Goal: Ask a question

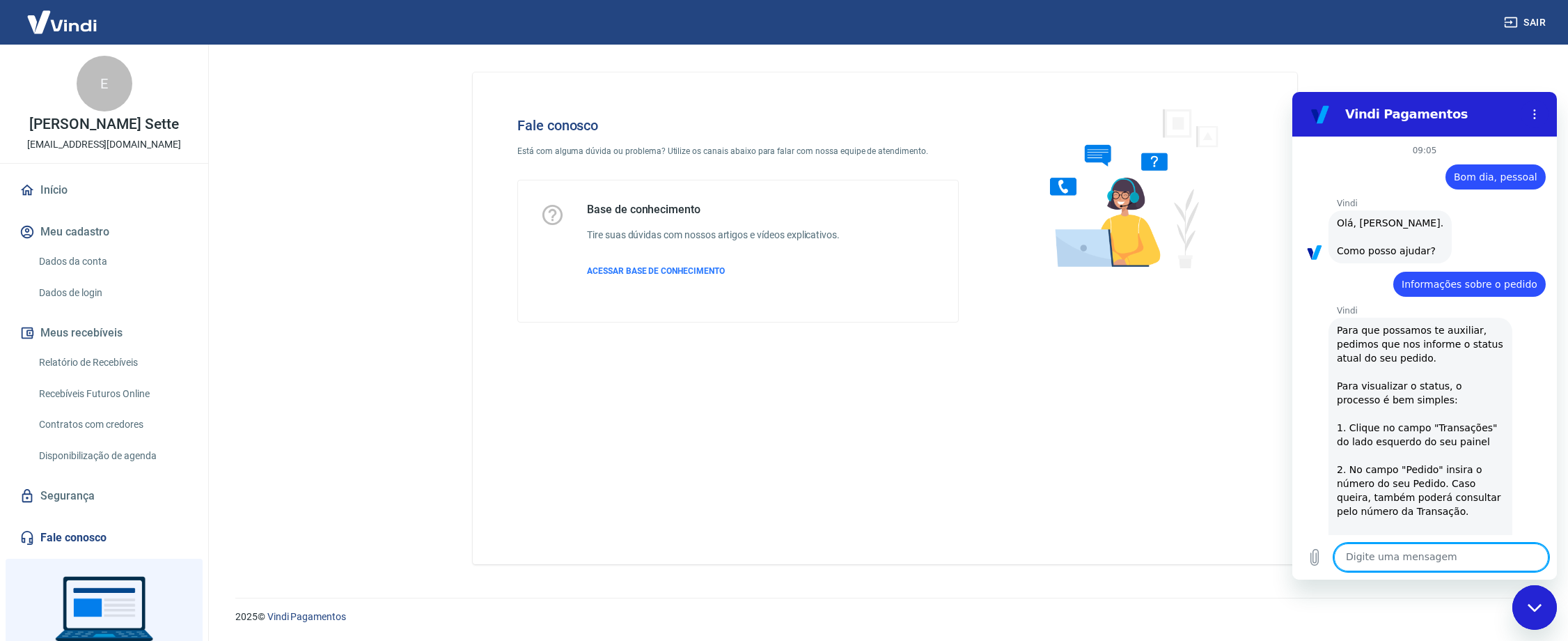
scroll to position [1511, 0]
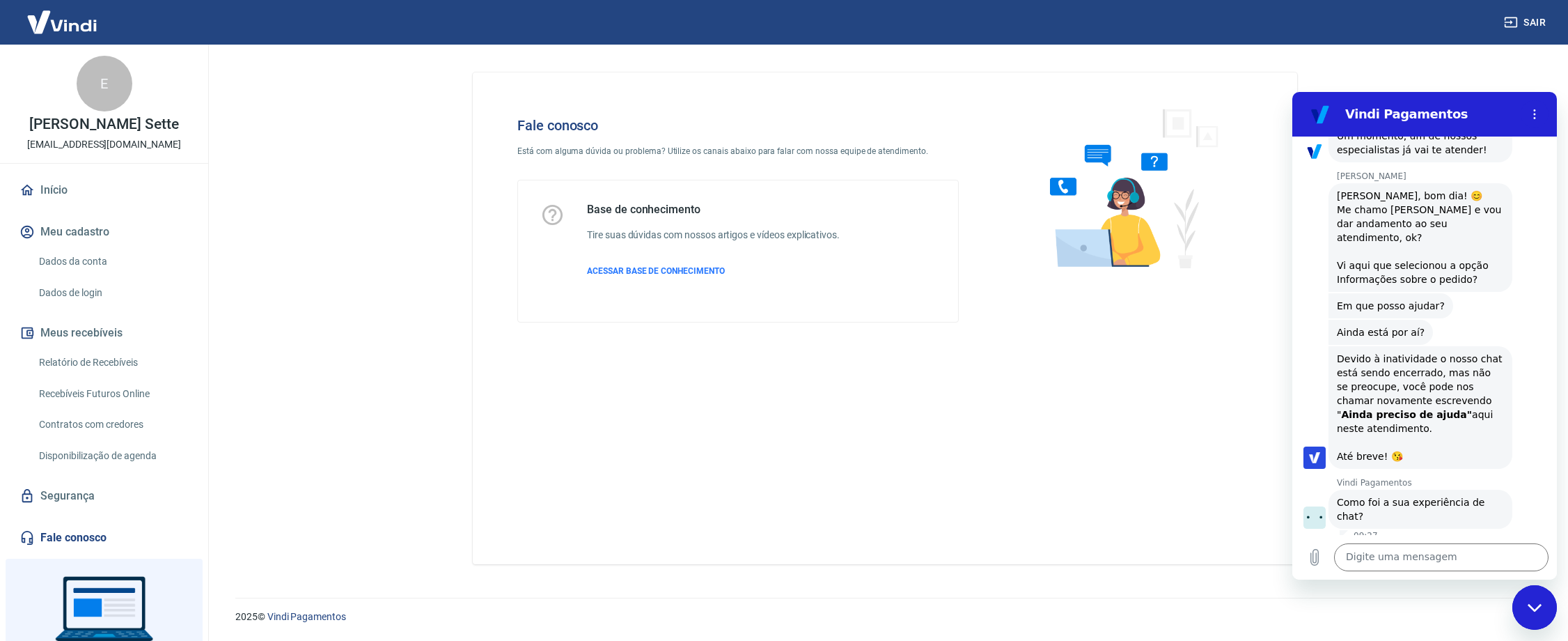
click at [1426, 547] on button "Boa 👍" at bounding box center [1451, 568] width 55 height 41
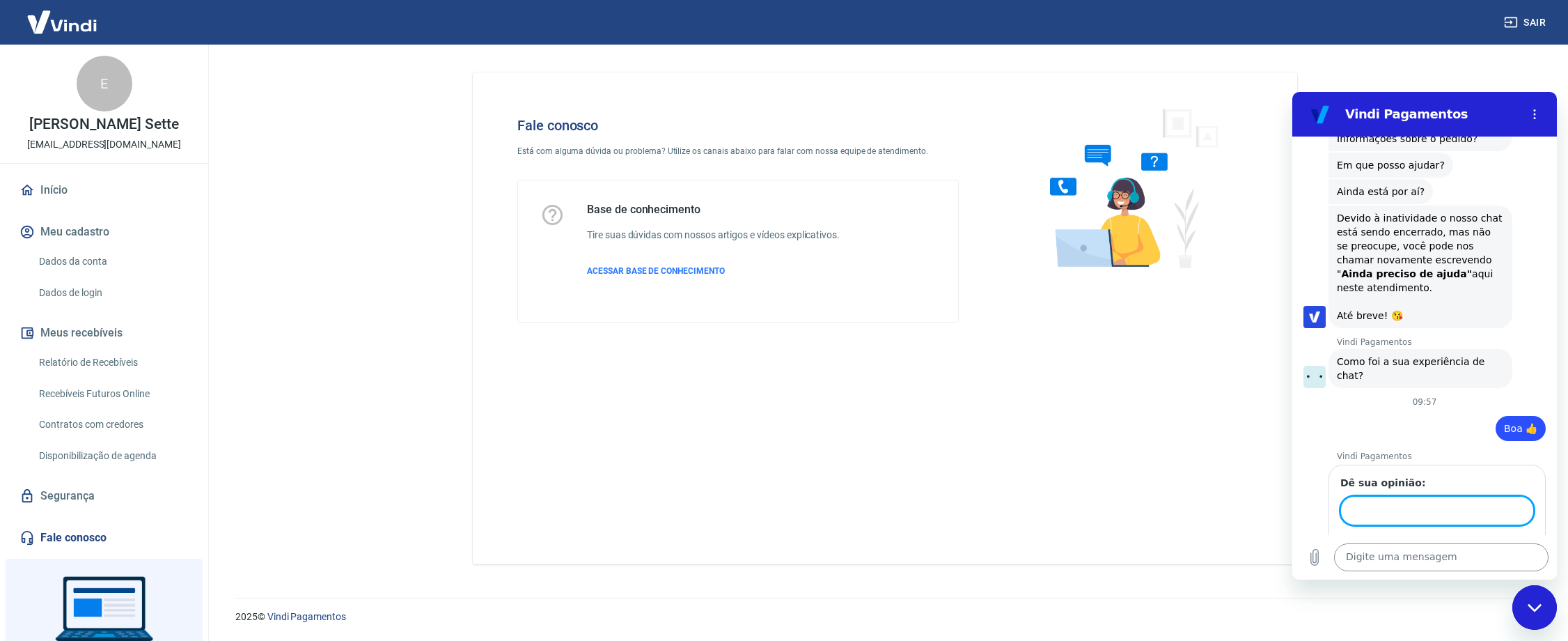
click at [1400, 554] on textarea at bounding box center [1441, 558] width 214 height 28
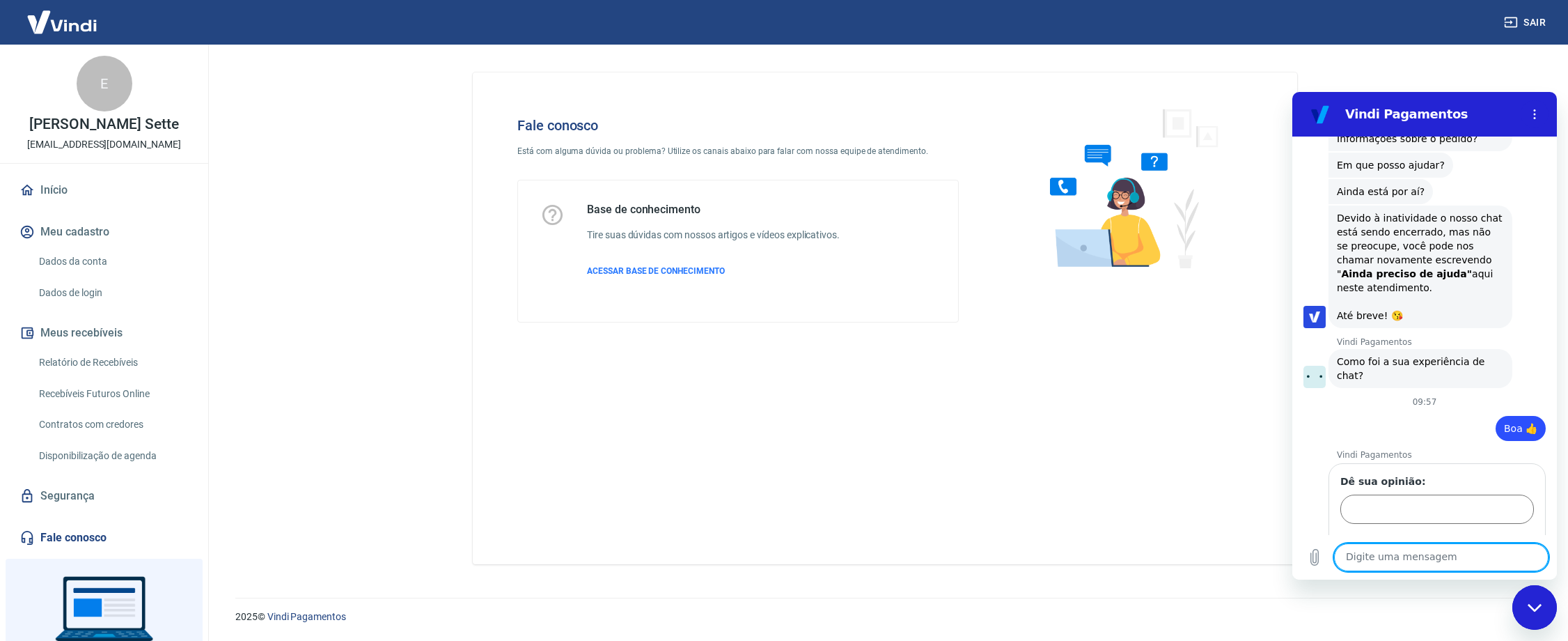
scroll to position [1650, 0]
drag, startPoint x: 1455, startPoint y: 488, endPoint x: 1447, endPoint y: 477, distance: 13.6
click at [1453, 488] on form "Dê sua opinião: 1 de 1 Enviar" at bounding box center [1437, 520] width 194 height 88
click at [1447, 496] on input "Dê sua opinião:" at bounding box center [1437, 511] width 194 height 30
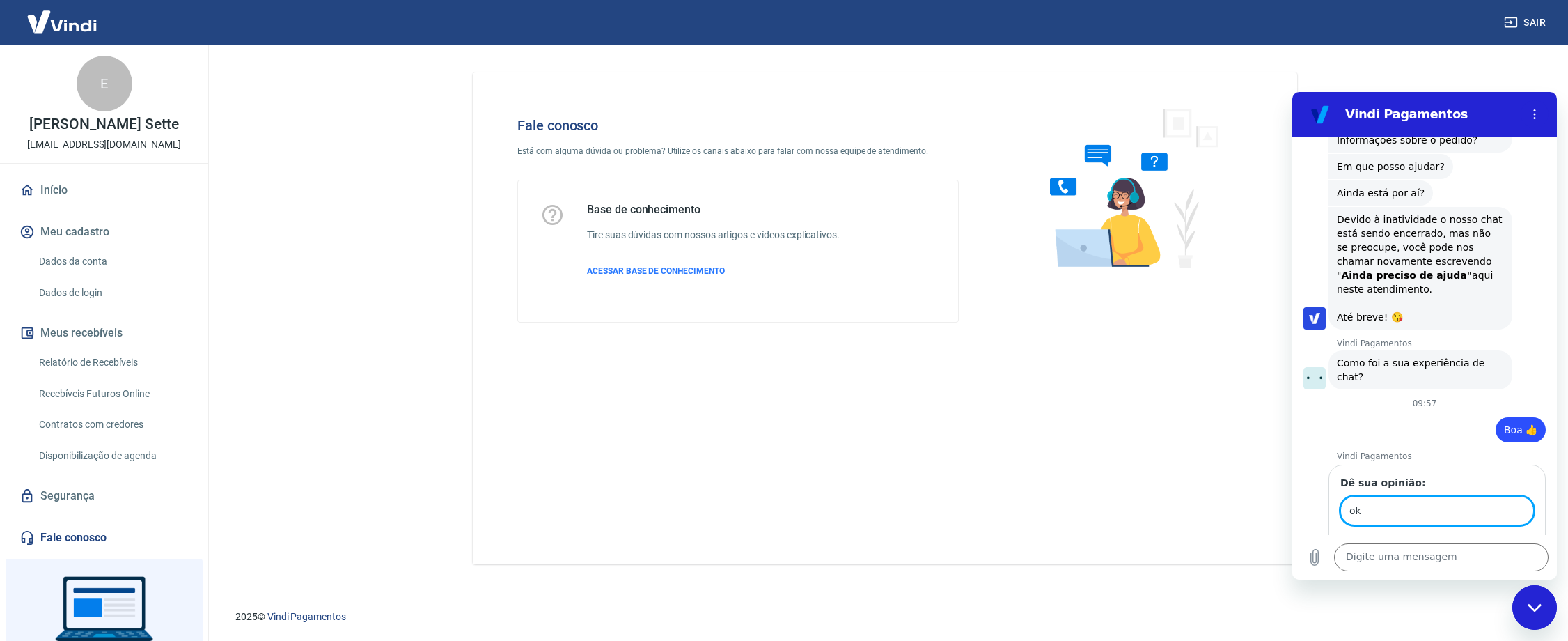
type input "ok"
click at [1462, 536] on div "1 de 1 Enviar" at bounding box center [1437, 550] width 194 height 28
click at [1507, 542] on span "Enviar" at bounding box center [1507, 550] width 31 height 17
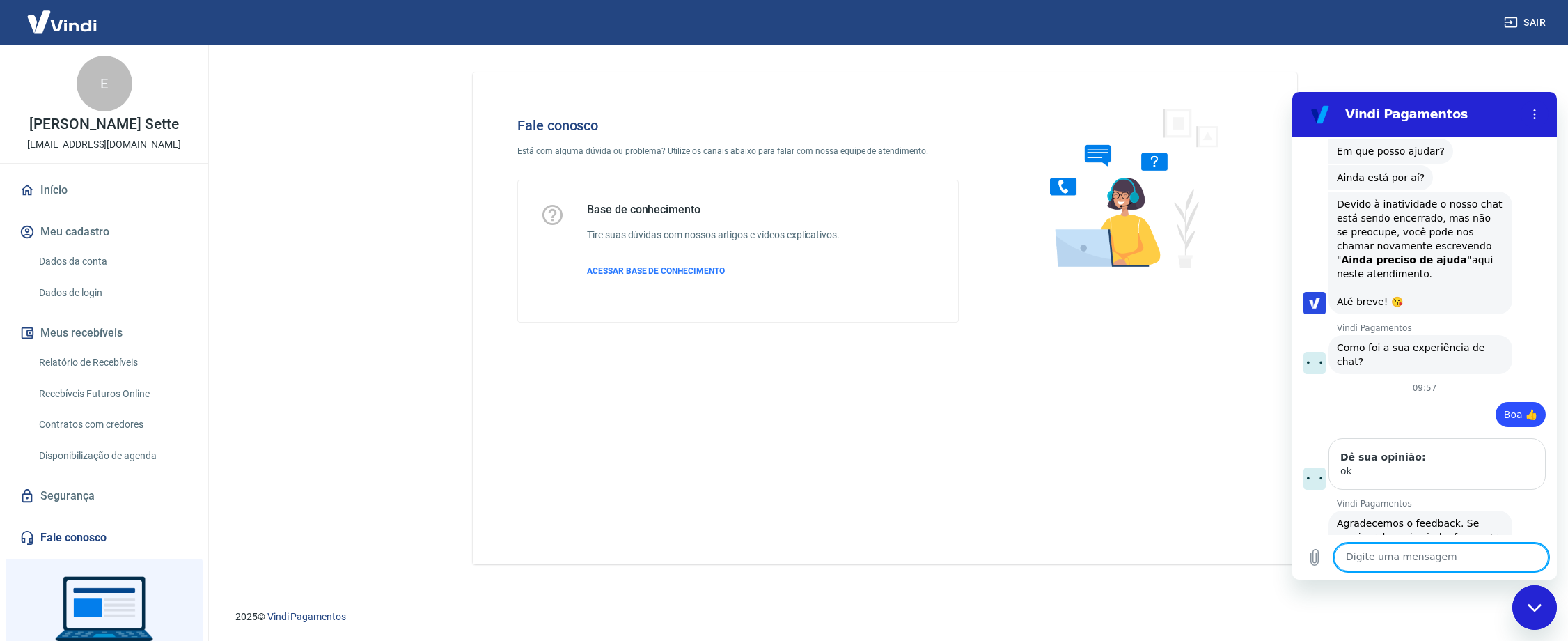
click at [1397, 559] on textarea at bounding box center [1441, 558] width 214 height 28
type textarea "Olá"
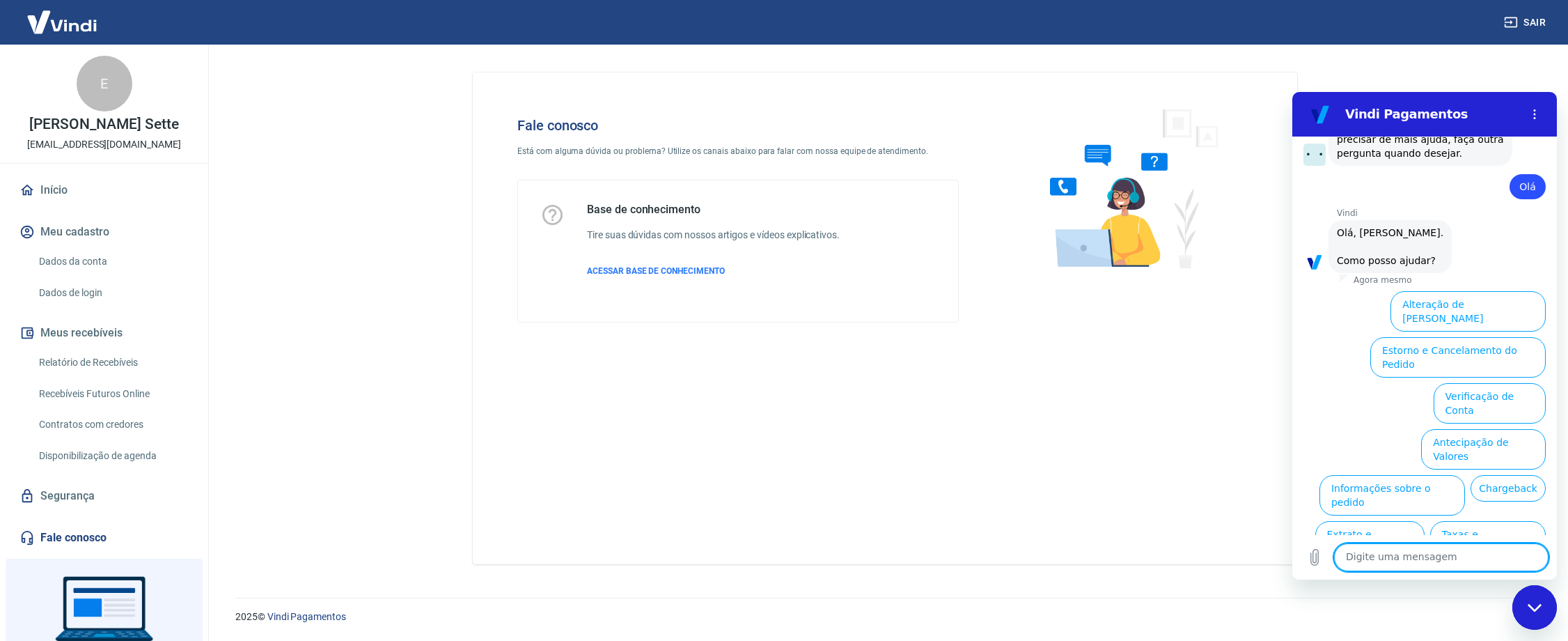
scroll to position [2064, 0]
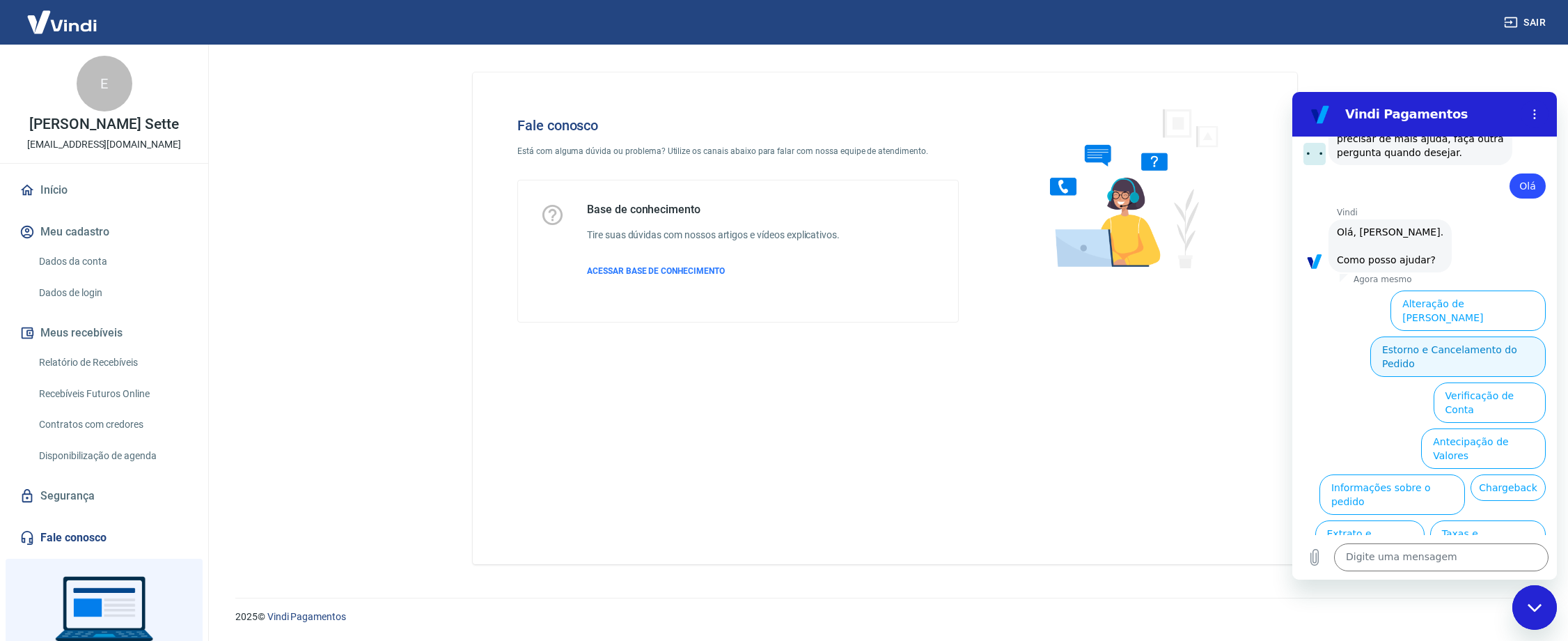
click at [1489, 337] on button "Estorno e Cancelamento do Pedido" at bounding box center [1458, 357] width 175 height 41
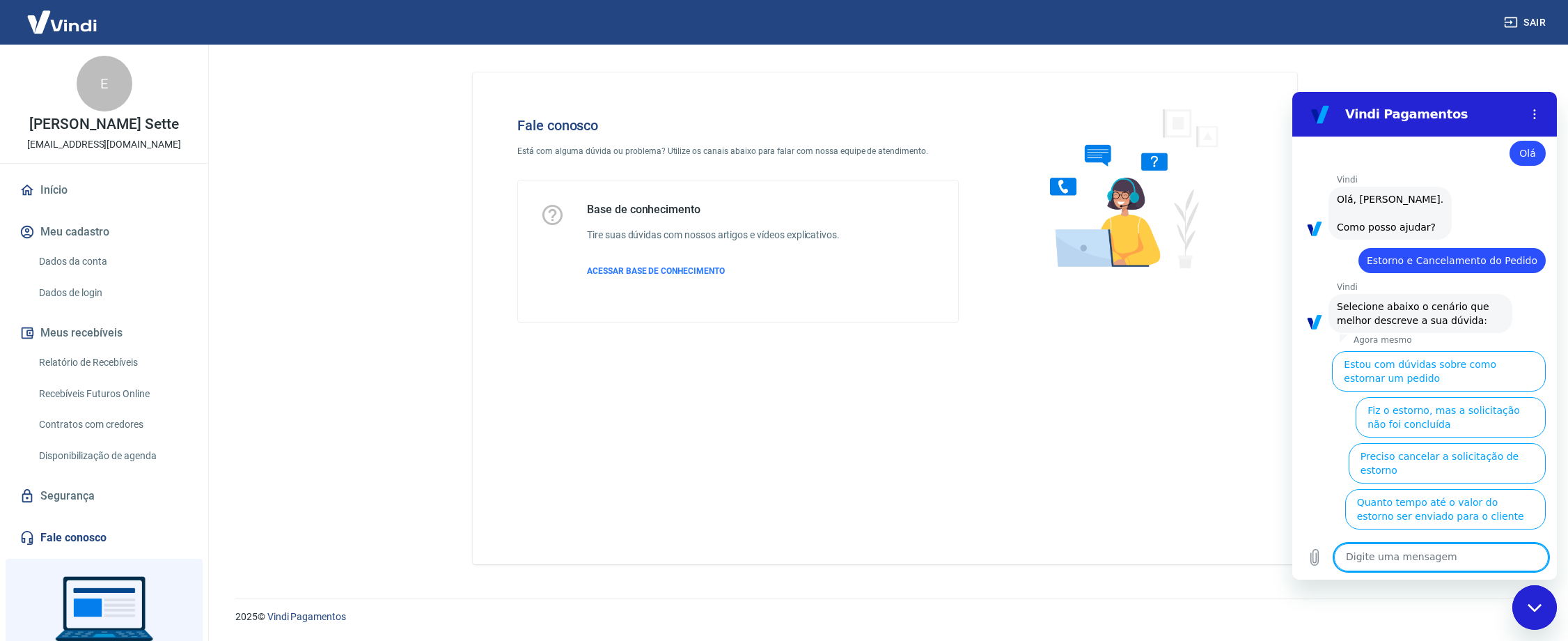
scroll to position [2118, 0]
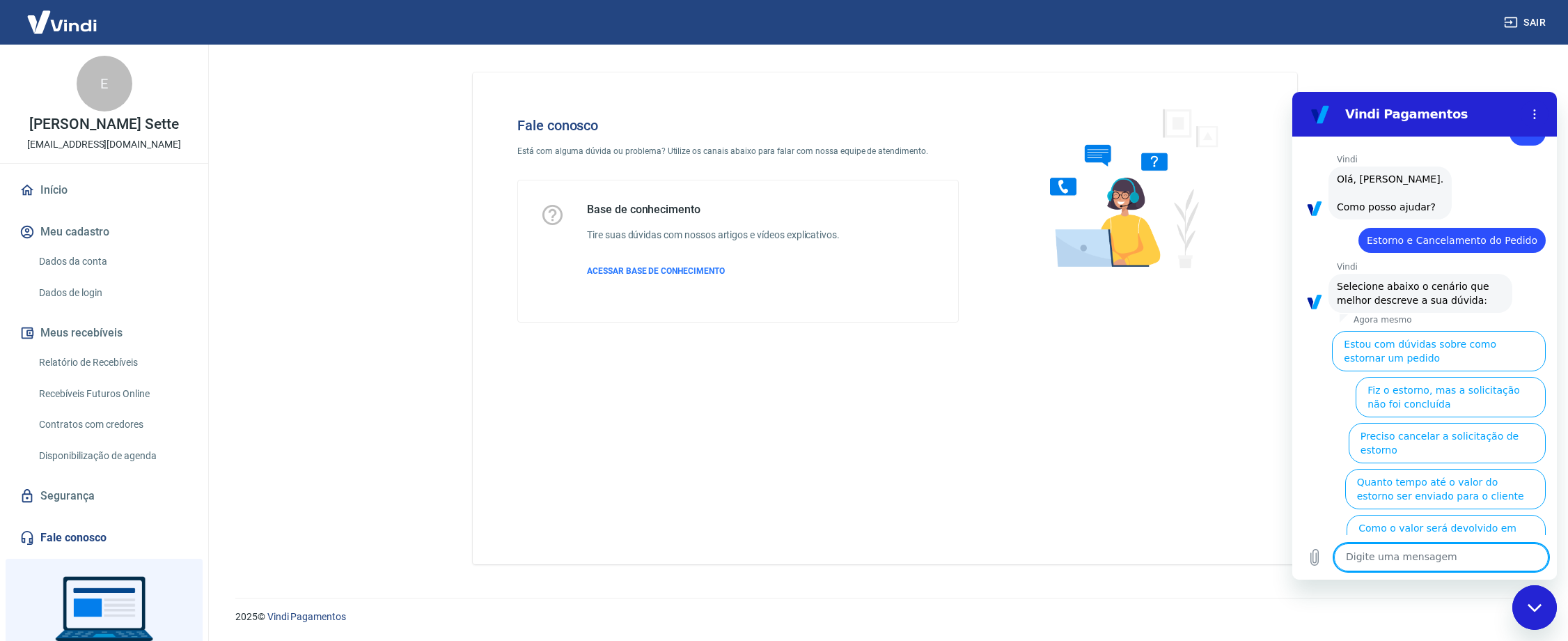
click at [1440, 558] on textarea at bounding box center [1441, 558] width 214 height 28
type textarea "não"
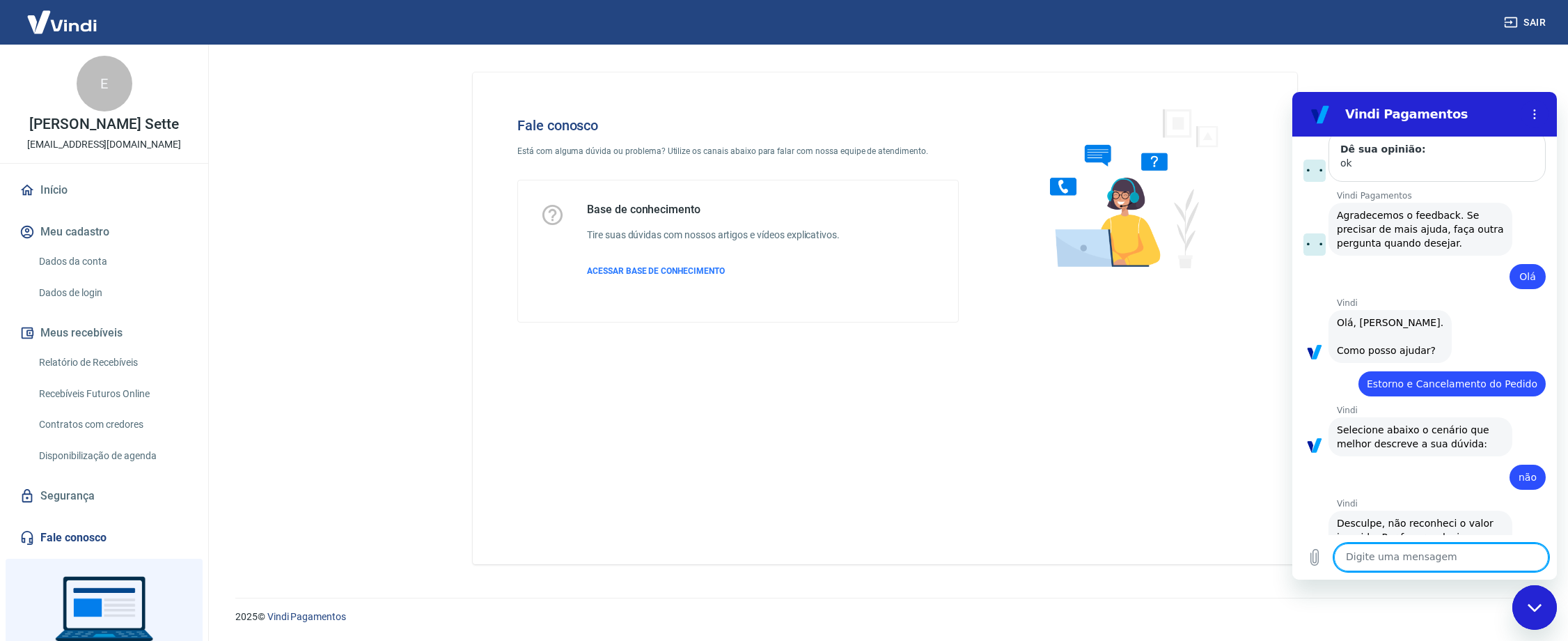
scroll to position [1977, 0]
